Goal: Navigation & Orientation: Find specific page/section

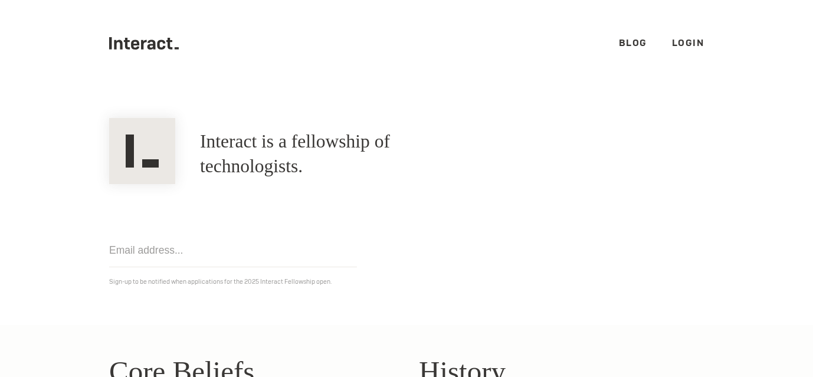
click at [149, 40] on icon at bounding box center [152, 45] width 8 height 10
click at [640, 44] on link "Blog" at bounding box center [633, 43] width 28 height 12
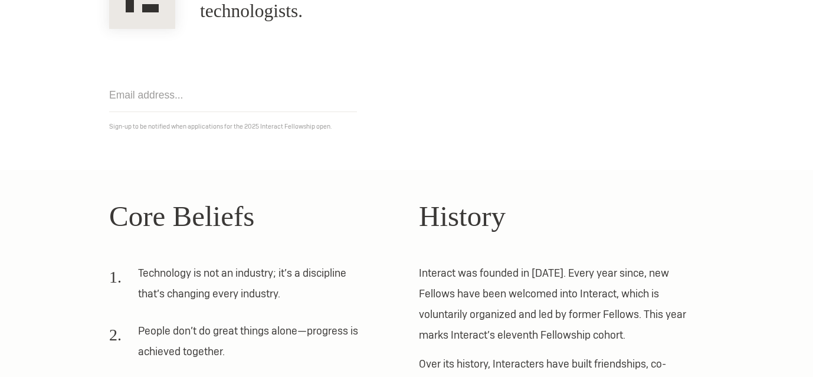
scroll to position [172, 0]
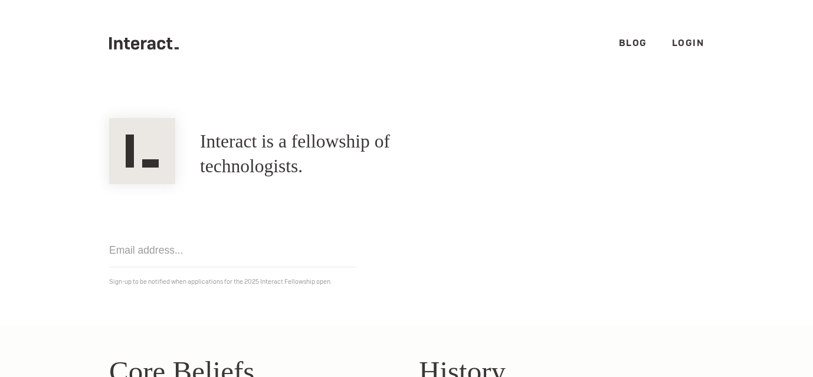
click at [636, 45] on link "Blog" at bounding box center [633, 43] width 28 height 12
